Goal: Task Accomplishment & Management: Use online tool/utility

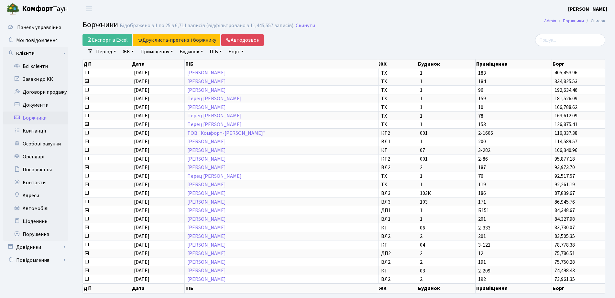
select select "25"
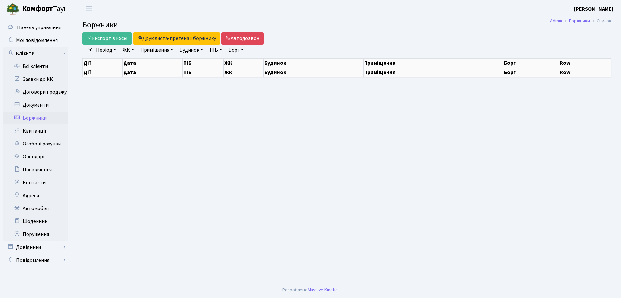
select select "25"
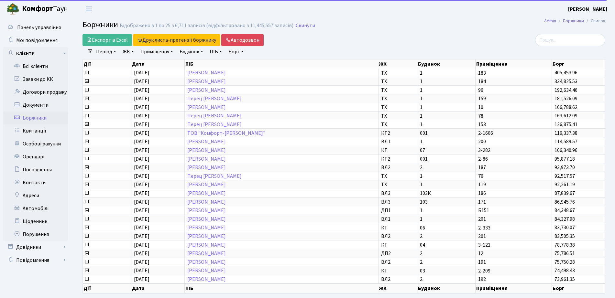
click at [126, 53] on link "ЖК" at bounding box center [128, 51] width 16 height 11
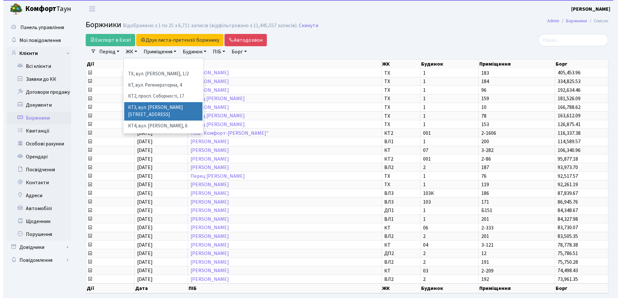
scroll to position [81, 0]
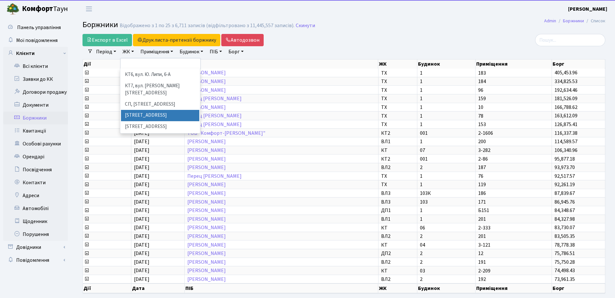
click at [144, 110] on li "[STREET_ADDRESS]" at bounding box center [160, 115] width 78 height 11
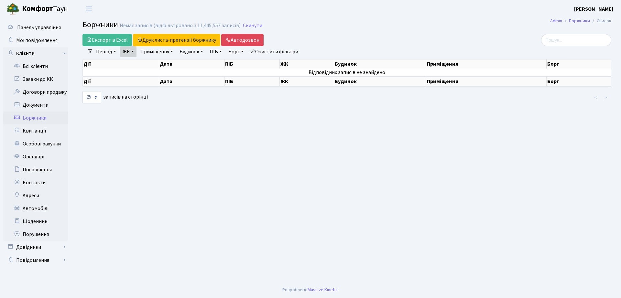
click at [132, 55] on link "ЖК" at bounding box center [128, 51] width 16 height 11
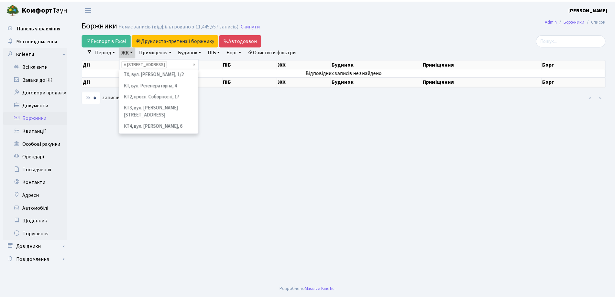
scroll to position [89, 0]
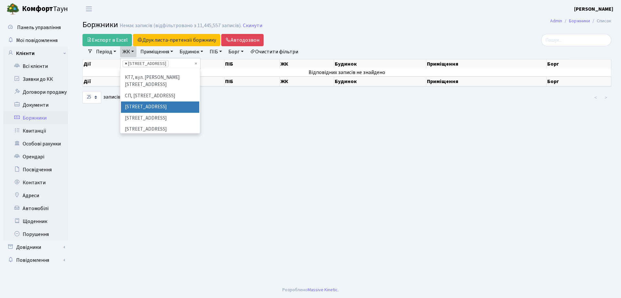
click at [126, 65] on span "×" at bounding box center [126, 63] width 2 height 6
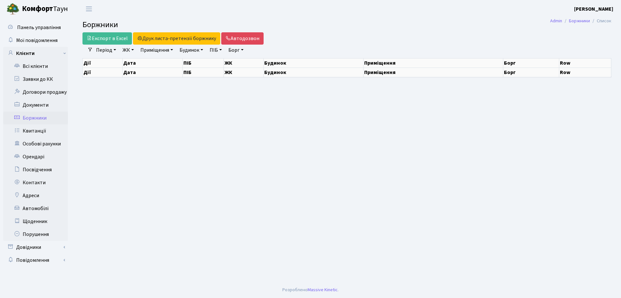
select select "25"
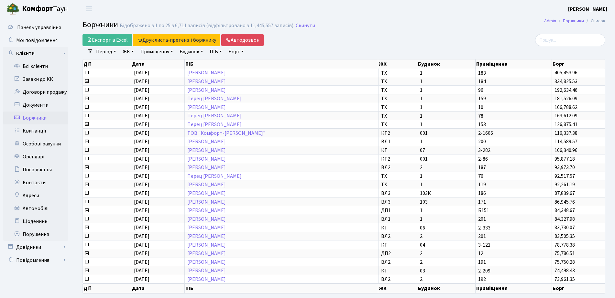
click at [129, 52] on link "ЖК" at bounding box center [128, 51] width 16 height 11
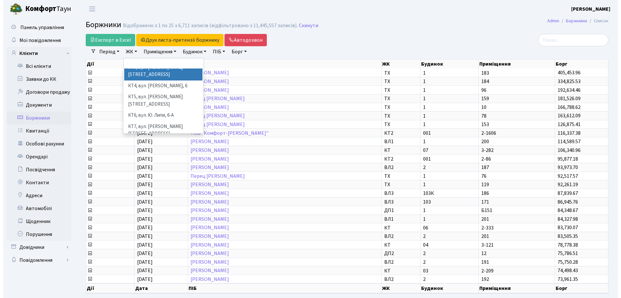
scroll to position [40, 0]
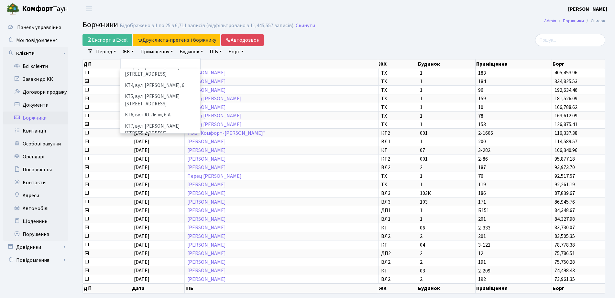
click at [141, 139] on li "СП, [STREET_ADDRESS]" at bounding box center [160, 144] width 78 height 11
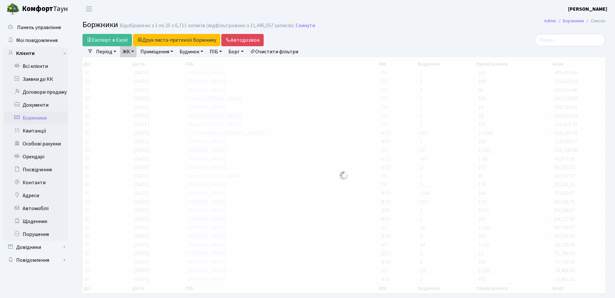
click at [134, 52] on link "ЖК" at bounding box center [128, 51] width 16 height 11
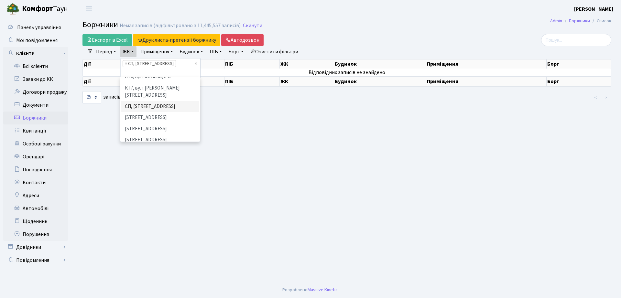
scroll to position [78, 0]
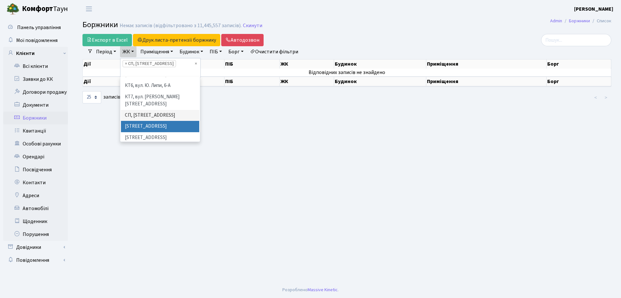
click at [127, 121] on li "[STREET_ADDRESS]" at bounding box center [160, 126] width 78 height 11
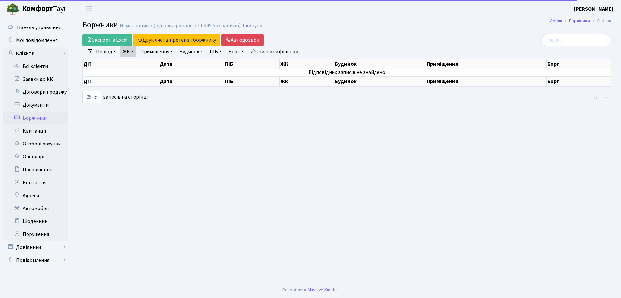
click at [138, 48] on ul "Період 02.09.2025 - 02.09.2025 ЖК ТХ, вул. Ділова, 1/2 КТ, вул. Регенераторна, …" at bounding box center [197, 51] width 209 height 11
click at [132, 53] on link "ЖК" at bounding box center [128, 51] width 16 height 11
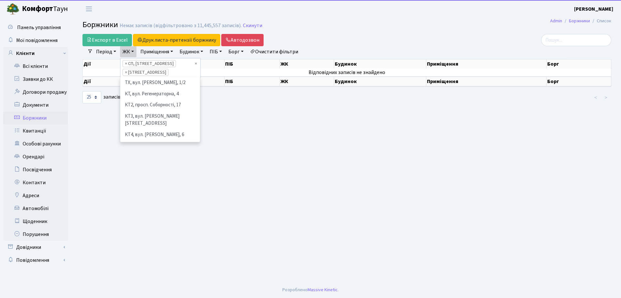
scroll to position [89, 0]
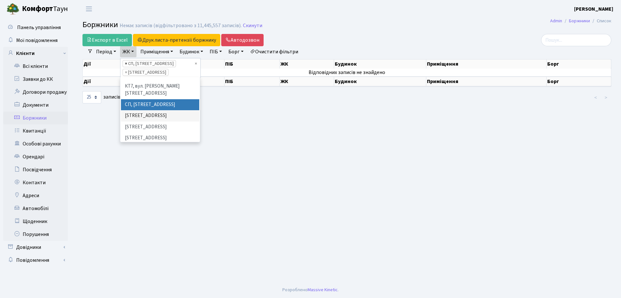
click at [127, 62] on span "×" at bounding box center [126, 63] width 2 height 6
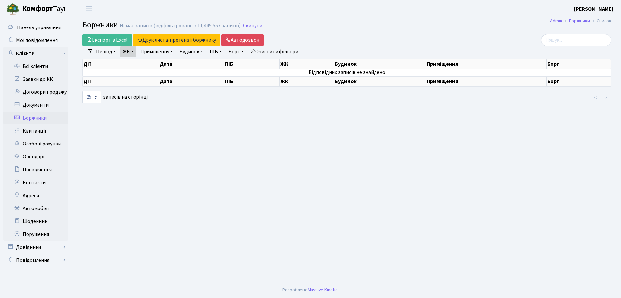
click at [275, 53] on link "Очистити фільтри" at bounding box center [273, 51] width 53 height 11
